Goal: Task Accomplishment & Management: Use online tool/utility

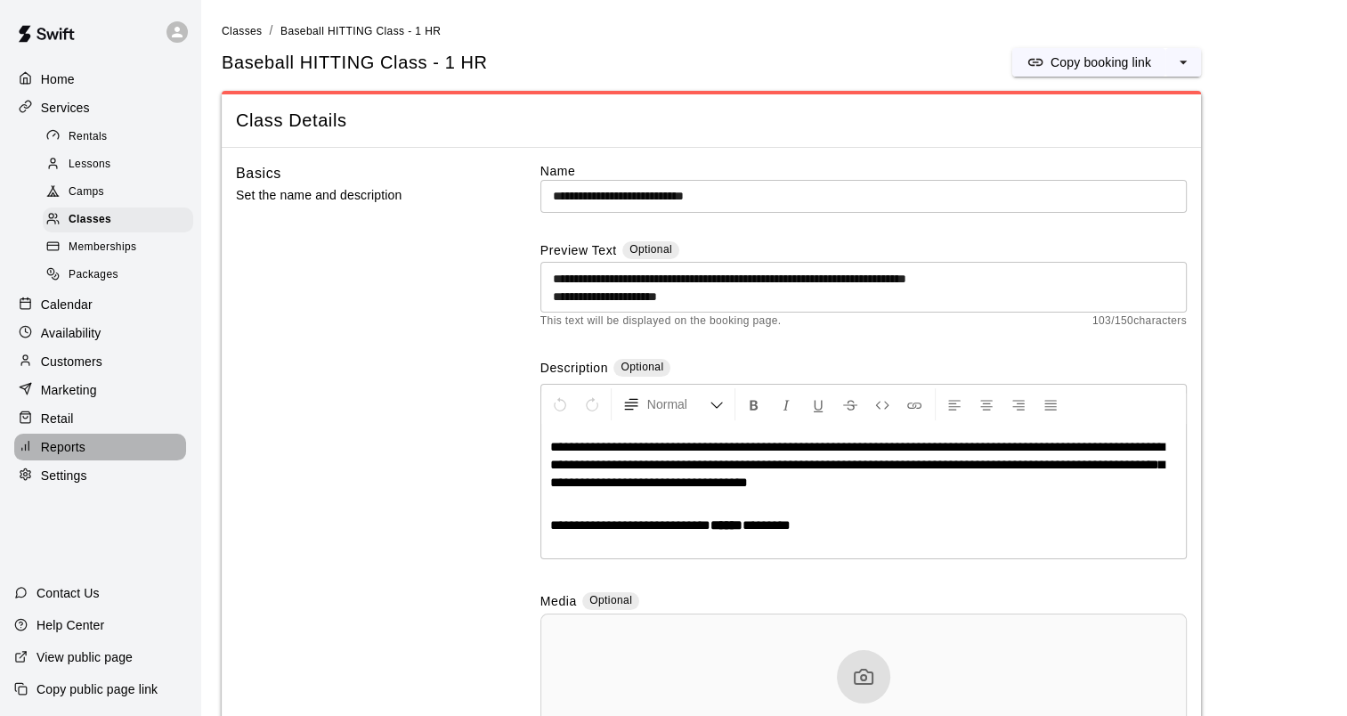
click at [64, 456] on p "Reports" at bounding box center [63, 447] width 44 height 18
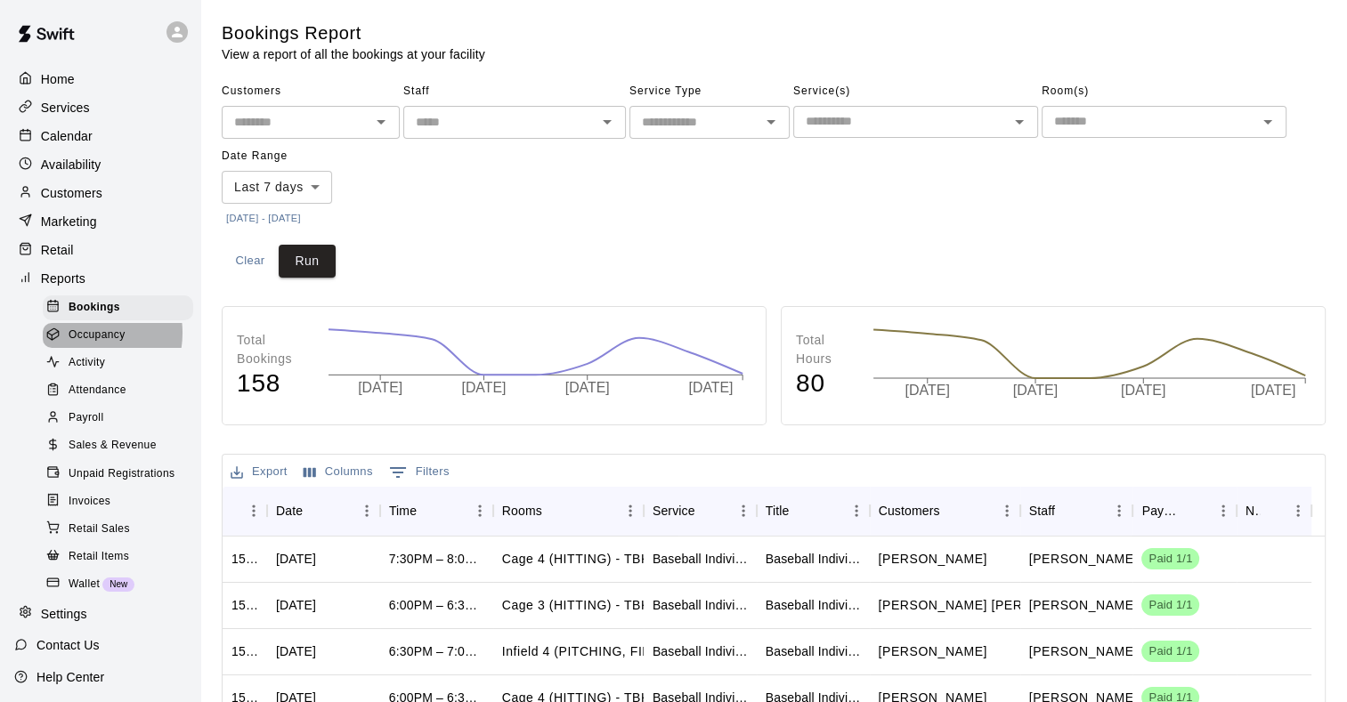
click at [82, 344] on span "Occupancy" at bounding box center [97, 336] width 57 height 18
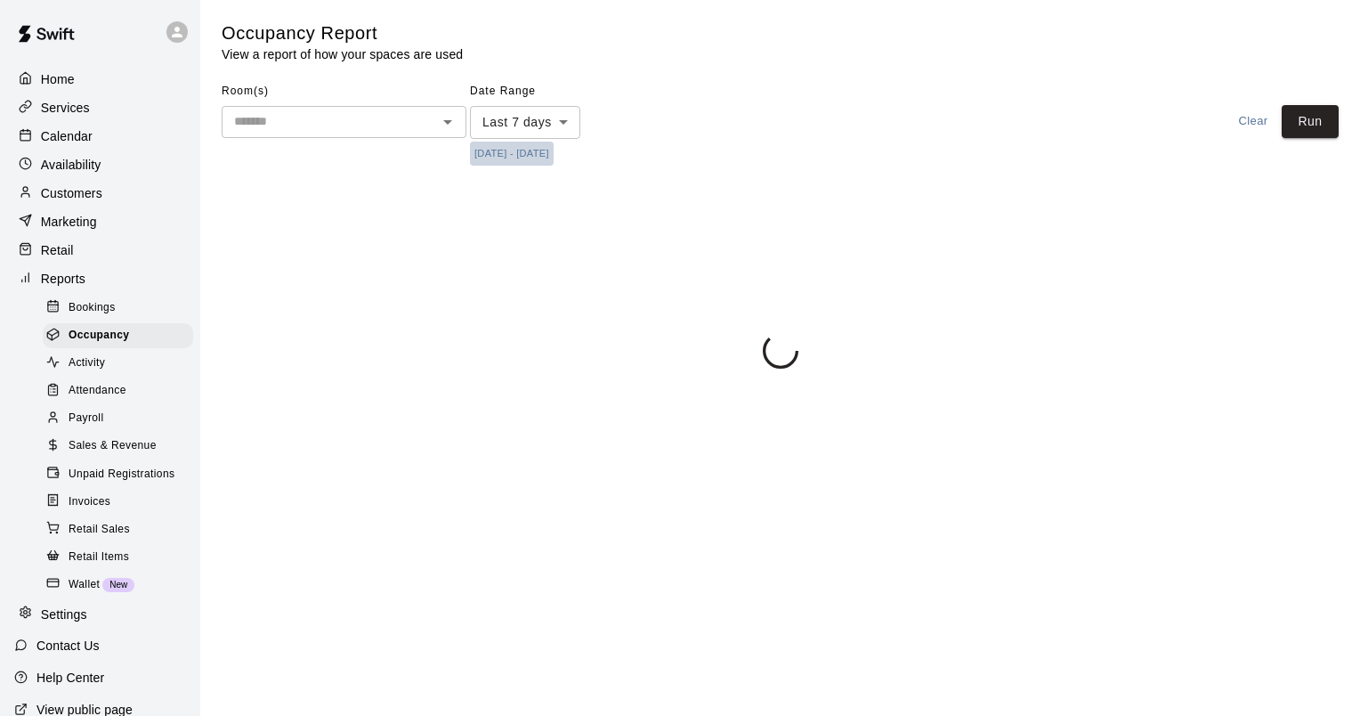
click at [538, 154] on button "[DATE] - [DATE]" at bounding box center [512, 154] width 84 height 24
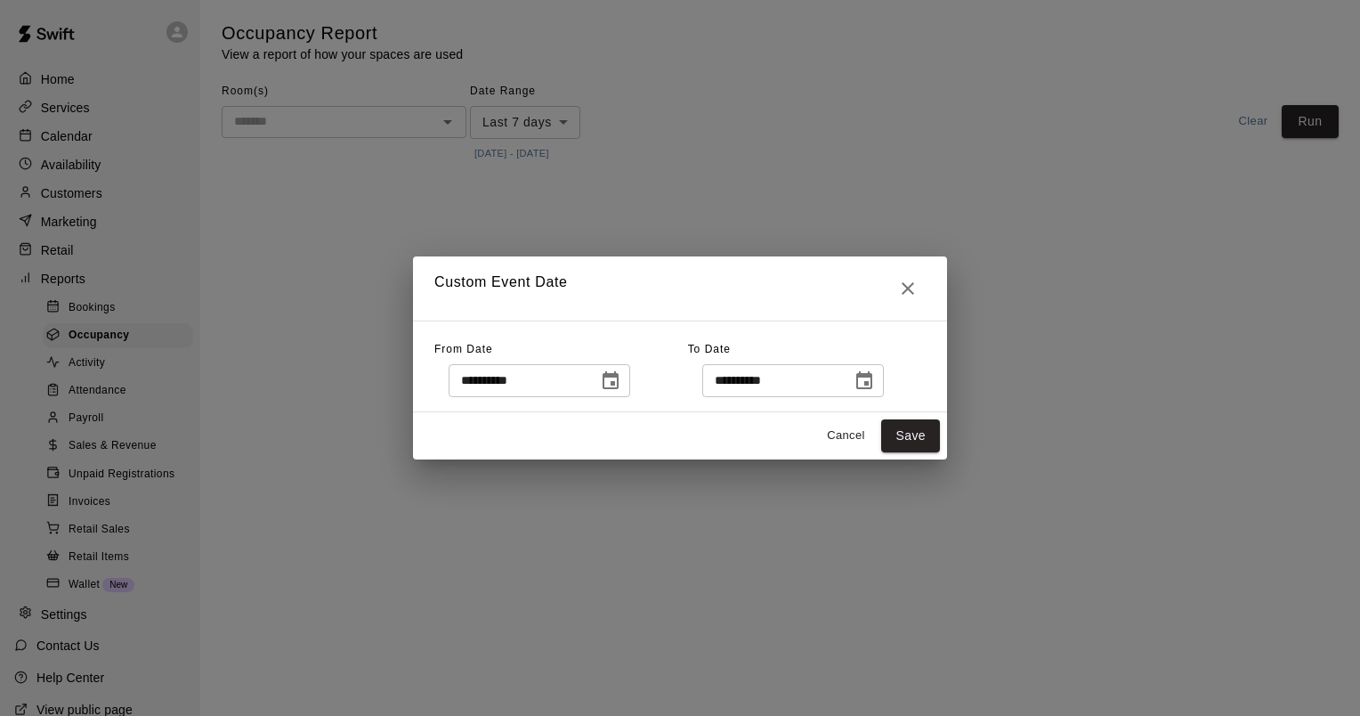
click at [872, 381] on icon "Choose date, selected date is Oct 15, 2025" at bounding box center [864, 380] width 16 height 18
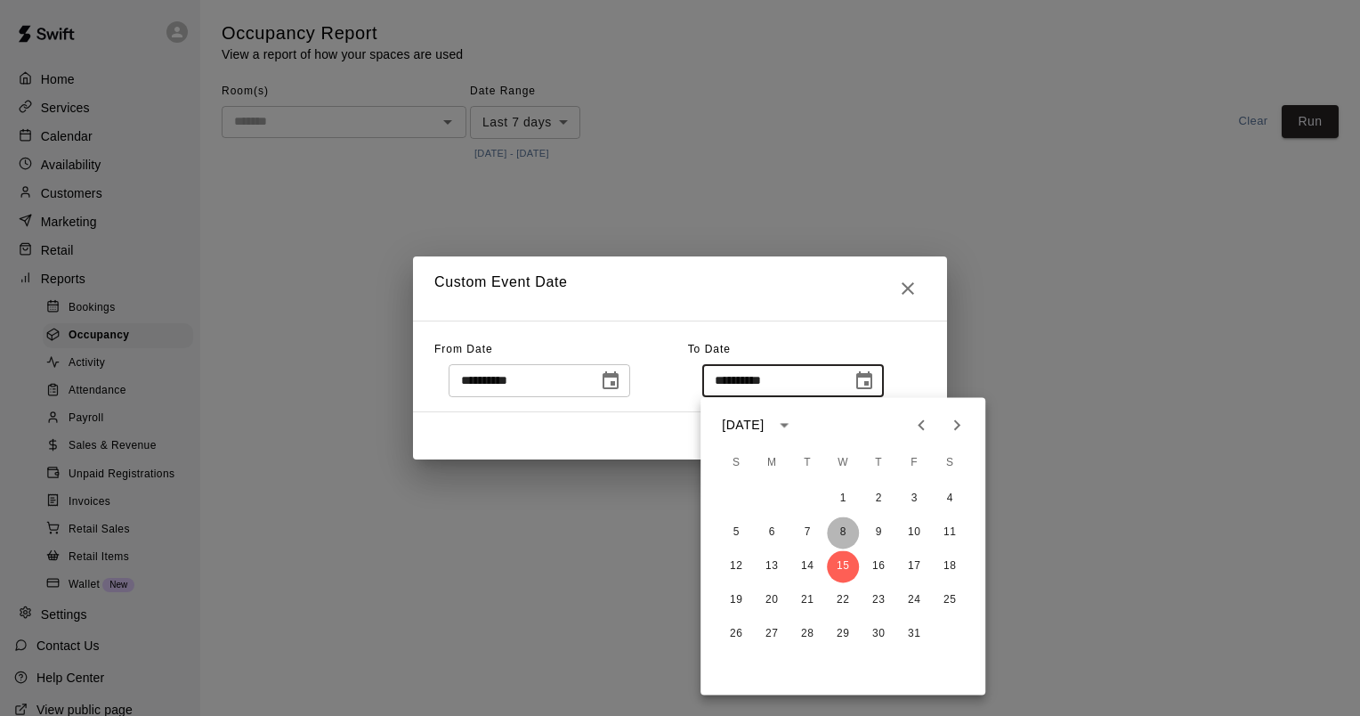
click at [847, 530] on button "8" at bounding box center [843, 532] width 32 height 32
type input "**********"
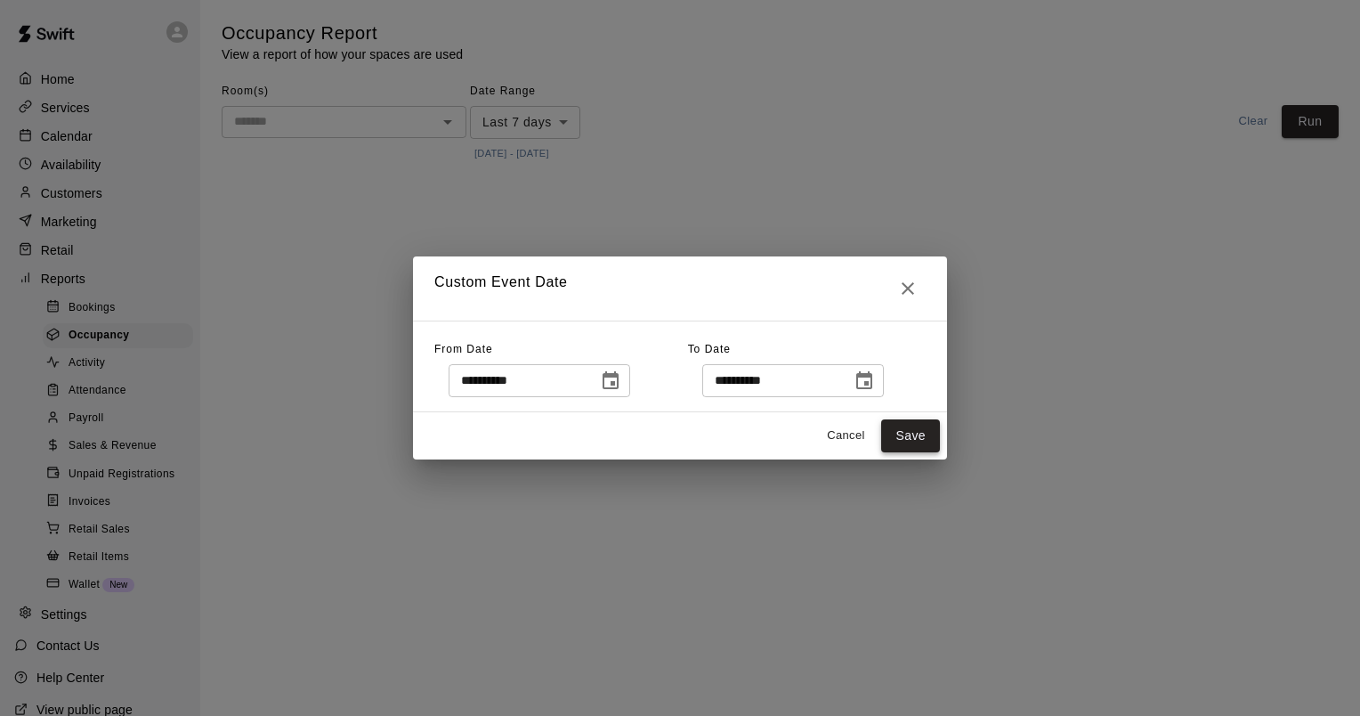
click at [900, 433] on button "Save" at bounding box center [910, 435] width 59 height 33
type input "******"
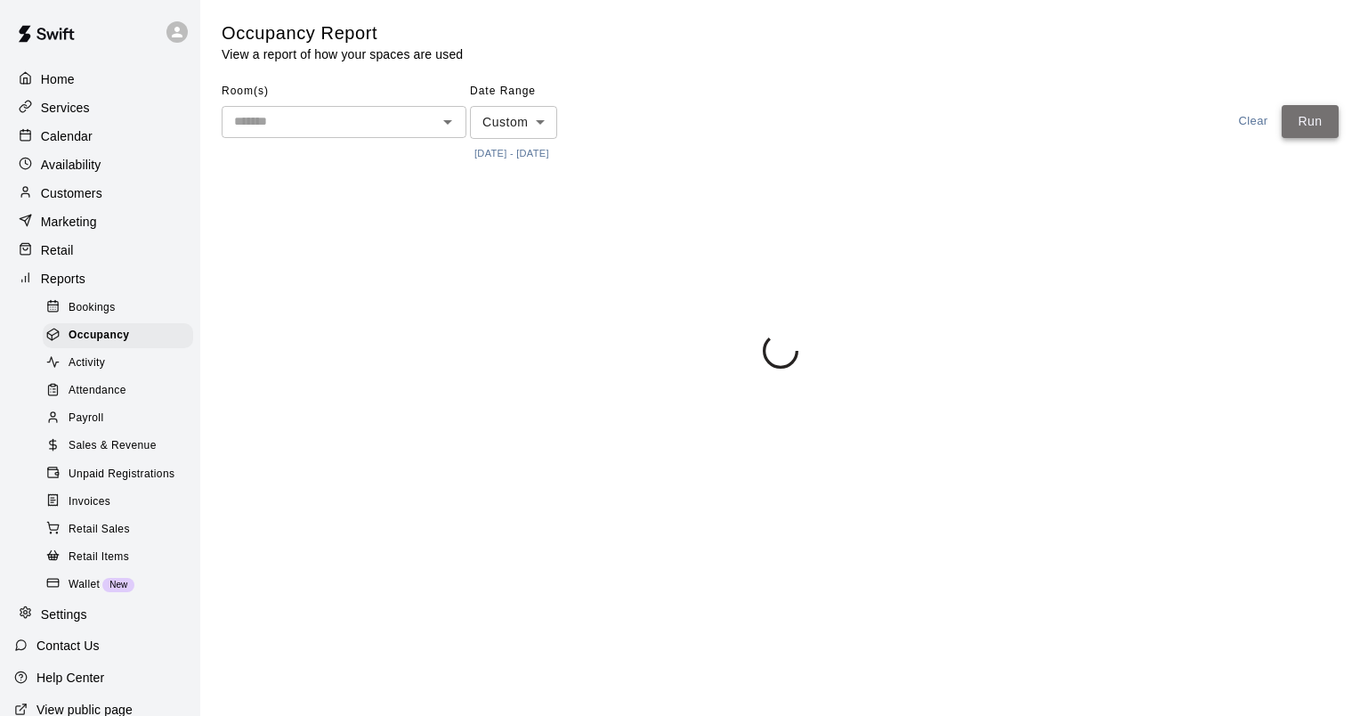
click at [1323, 118] on button "Run" at bounding box center [1310, 121] width 57 height 33
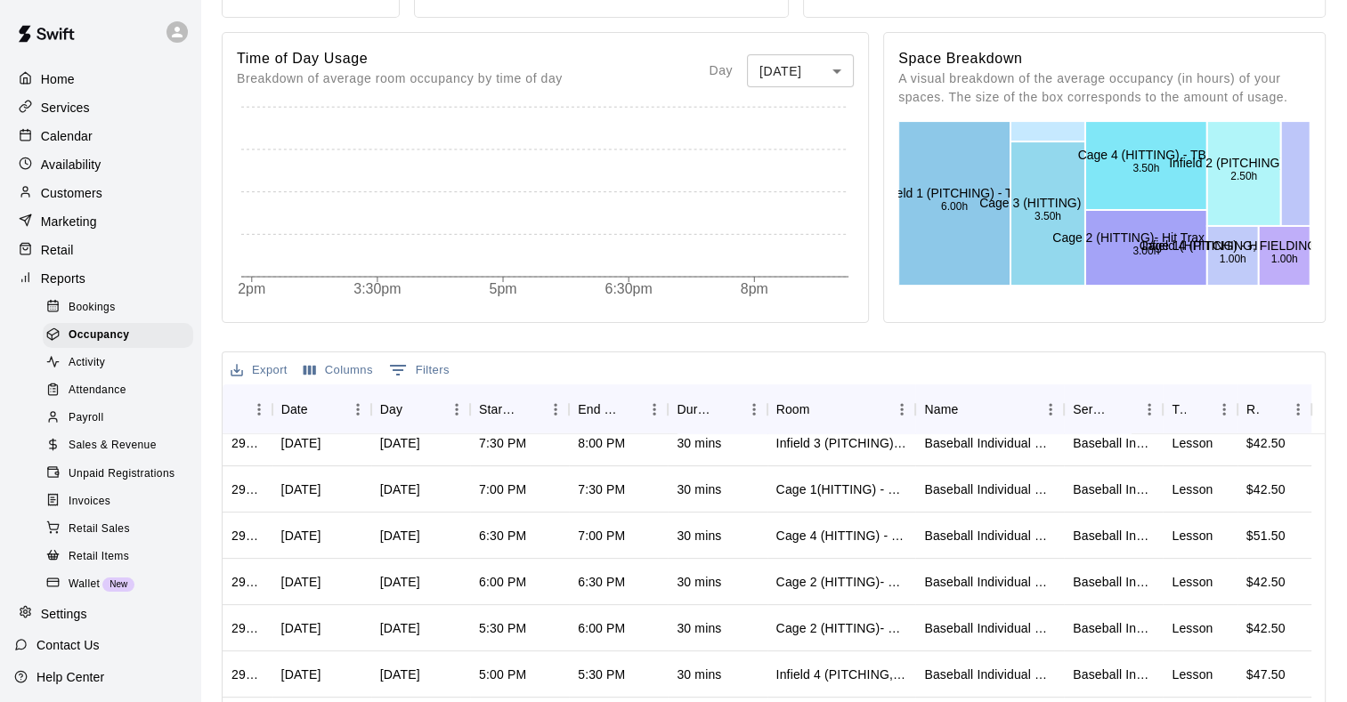
scroll to position [1335, 0]
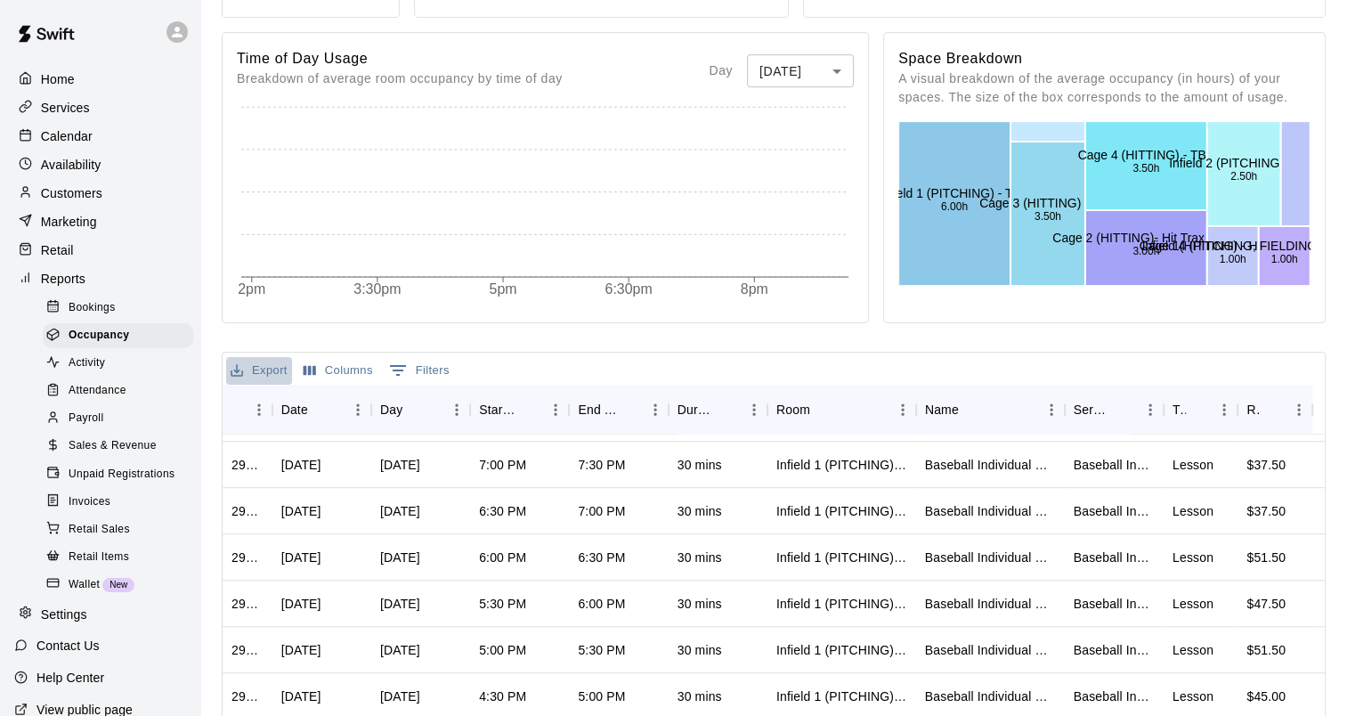
click at [263, 375] on button "Export" at bounding box center [259, 371] width 66 height 28
click at [271, 404] on li "Download as CSV" at bounding box center [294, 405] width 137 height 29
